Goal: Ask a question

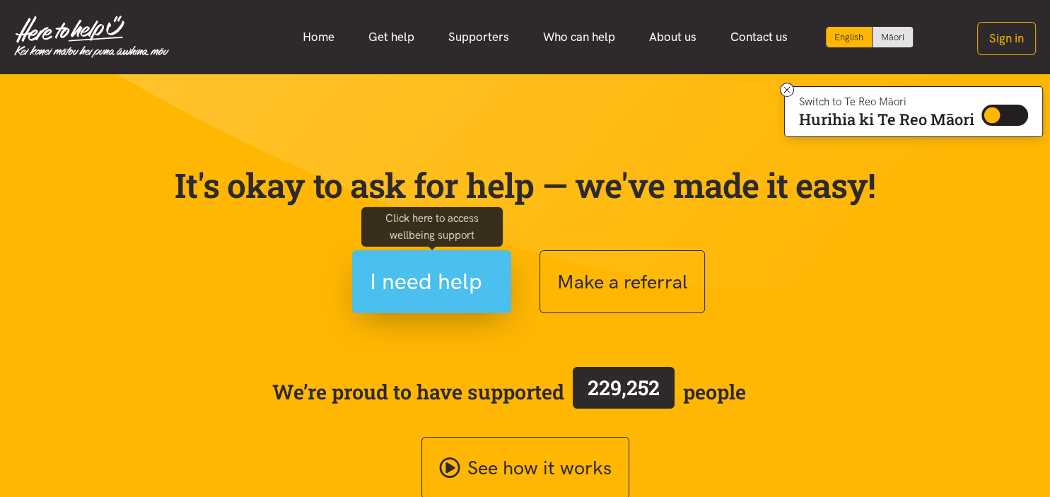
click at [463, 299] on span "I need help" at bounding box center [426, 282] width 112 height 36
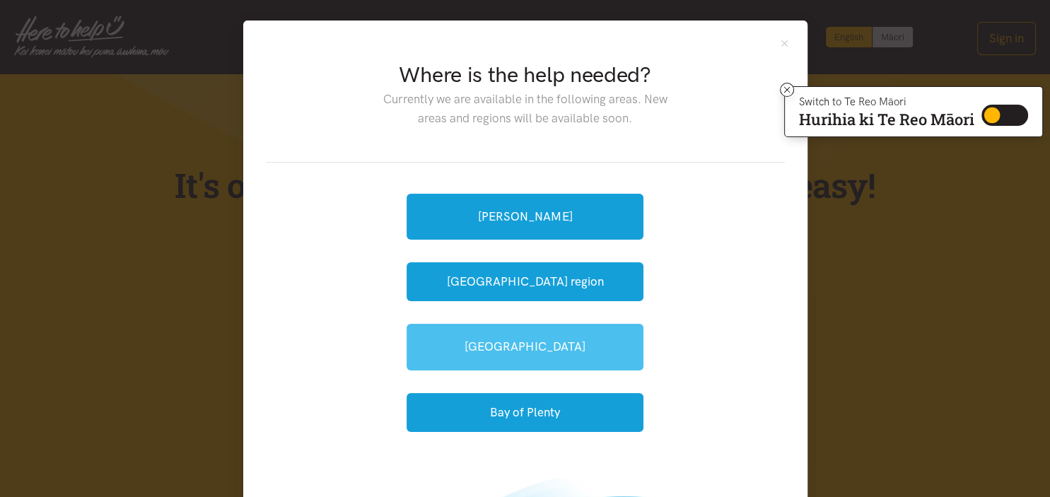
click at [520, 347] on link "[GEOGRAPHIC_DATA]" at bounding box center [525, 347] width 237 height 46
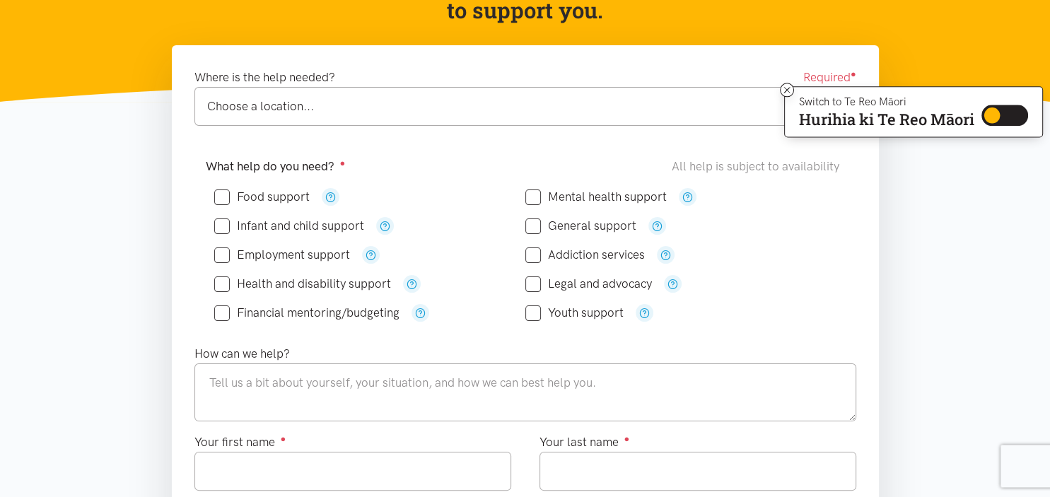
scroll to position [196, 0]
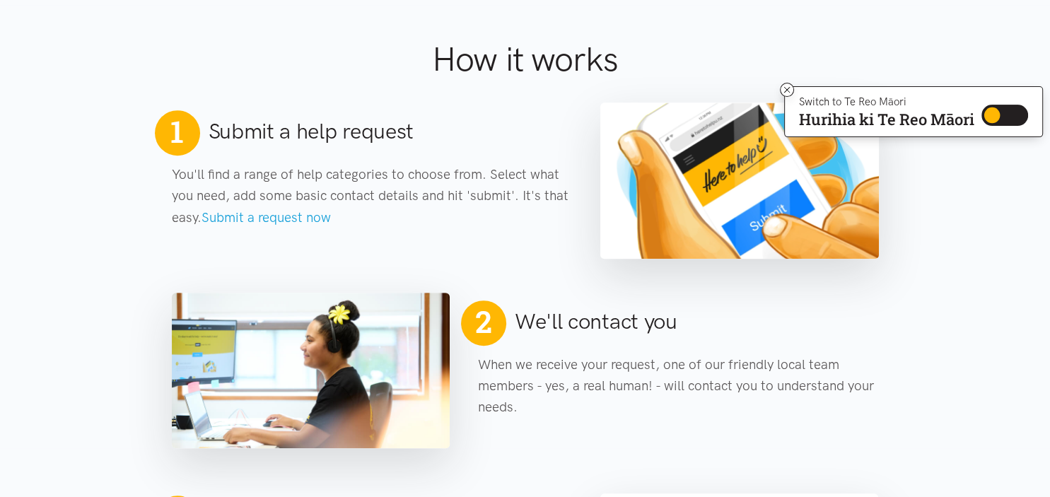
scroll to position [510, 0]
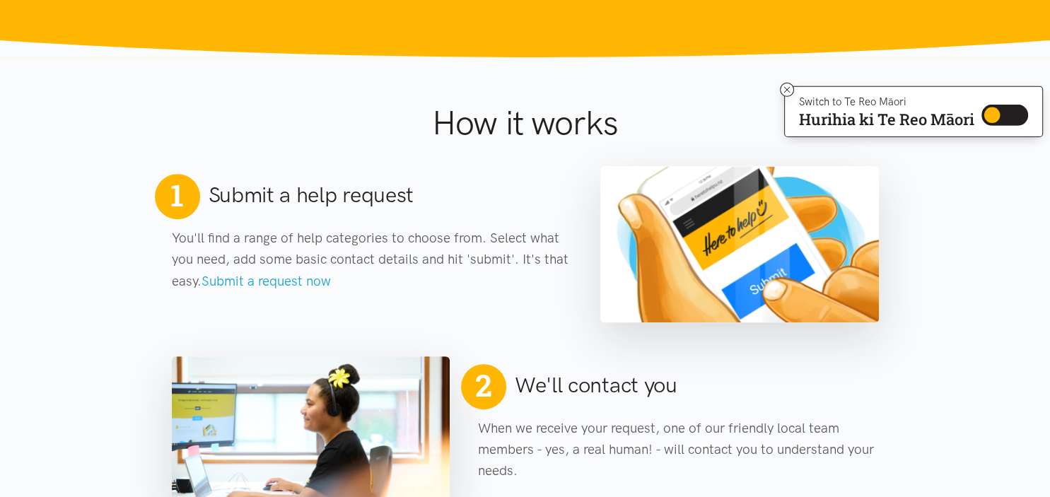
drag, startPoint x: 448, startPoint y: 107, endPoint x: 820, endPoint y: 378, distance: 460.7
click at [820, 378] on div "2 We'll contact you" at bounding box center [678, 391] width 401 height 54
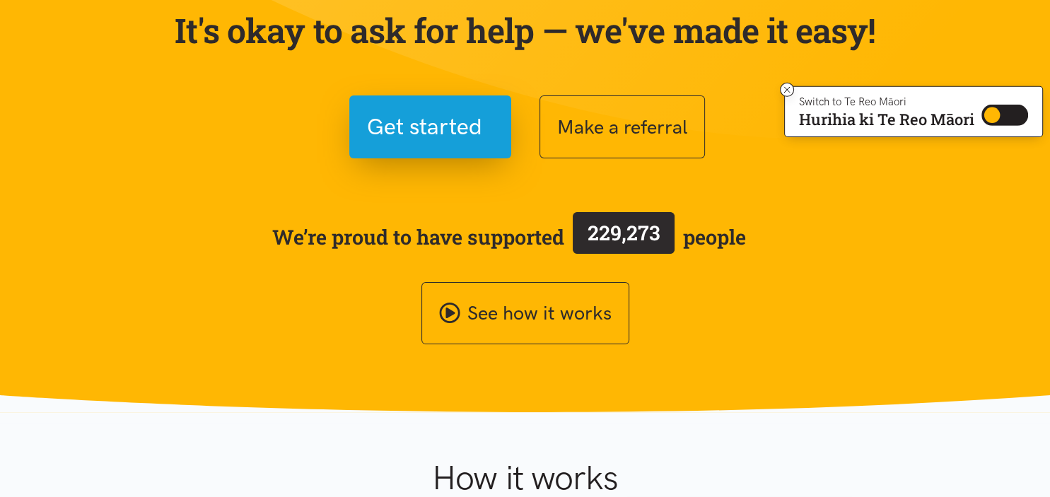
scroll to position [0, 0]
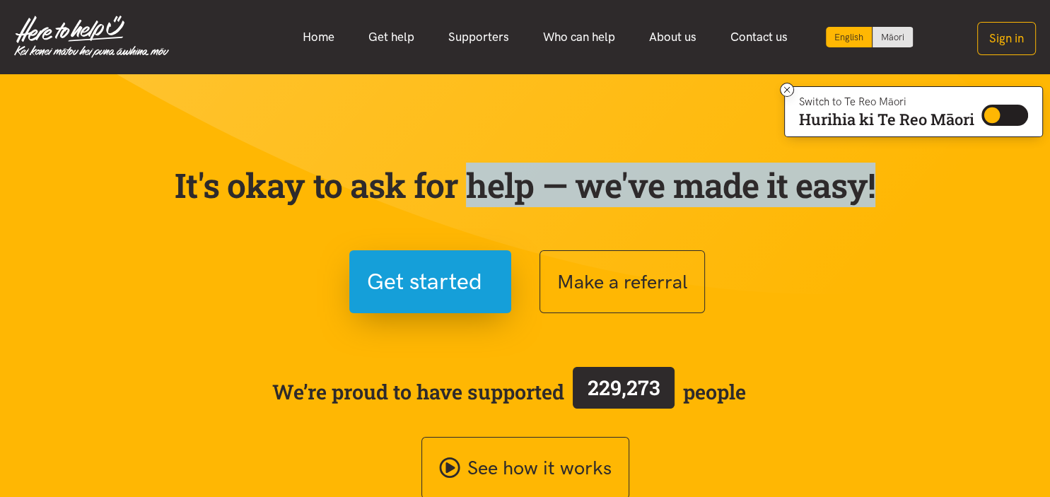
drag, startPoint x: 820, startPoint y: 378, endPoint x: 161, endPoint y: 134, distance: 703.2
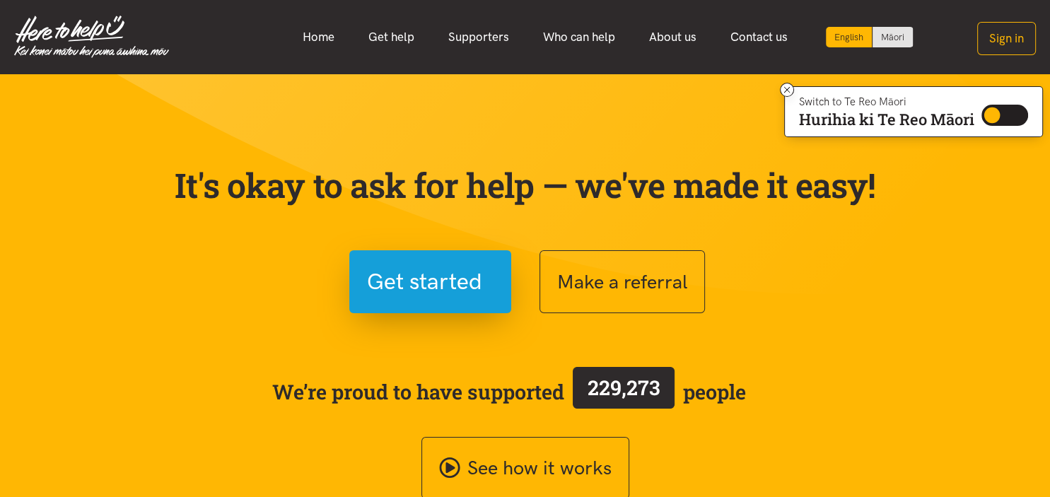
click at [161, 134] on div "It's okay to ask for help — we've made it easy! Get started Make a referral We’…" at bounding box center [526, 315] width 736 height 369
drag, startPoint x: 161, startPoint y: 134, endPoint x: 787, endPoint y: 407, distance: 683.6
click at [787, 407] on div "It's okay to ask for help — we've made it easy! Get started Make a referral We’…" at bounding box center [526, 315] width 736 height 369
click at [214, 157] on div "It's okay to ask for help — we've made it easy! Get started Make a referral We’…" at bounding box center [526, 315] width 736 height 369
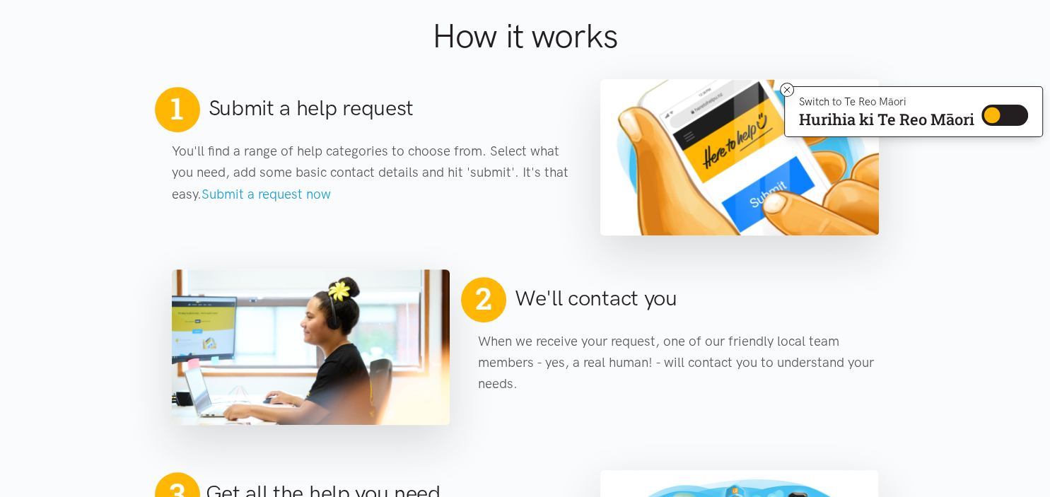
scroll to position [594, 0]
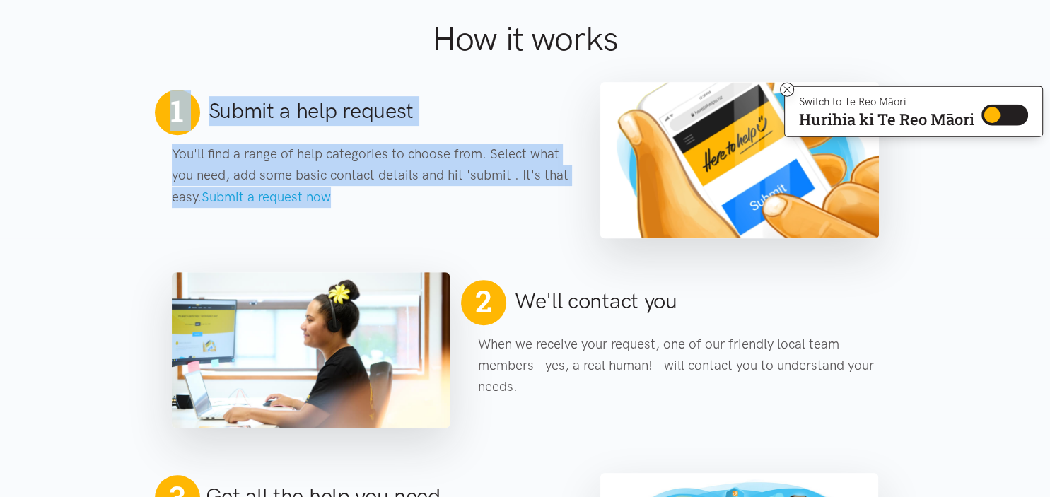
drag, startPoint x: 154, startPoint y: 103, endPoint x: 414, endPoint y: 222, distance: 285.5
click at [414, 222] on div "1 Submit a help request You'll find a range of help categories to choose from. …" at bounding box center [372, 160] width 429 height 141
drag, startPoint x: 414, startPoint y: 222, endPoint x: 145, endPoint y: 102, distance: 294.5
click at [145, 102] on section "How it works 1 Submit a help request You'll find a range of help categories to …" at bounding box center [525, 111] width 1050 height 254
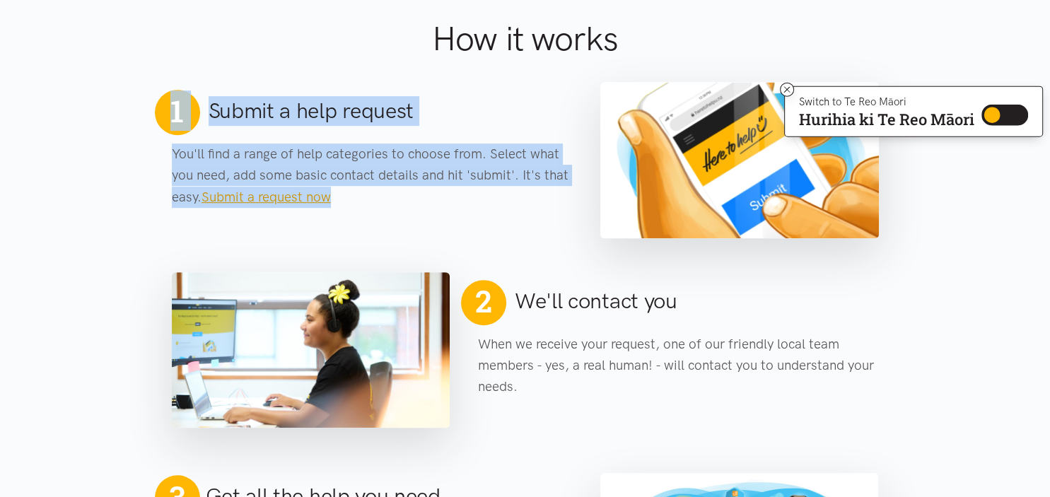
click at [314, 201] on link "Submit a request now" at bounding box center [266, 197] width 129 height 16
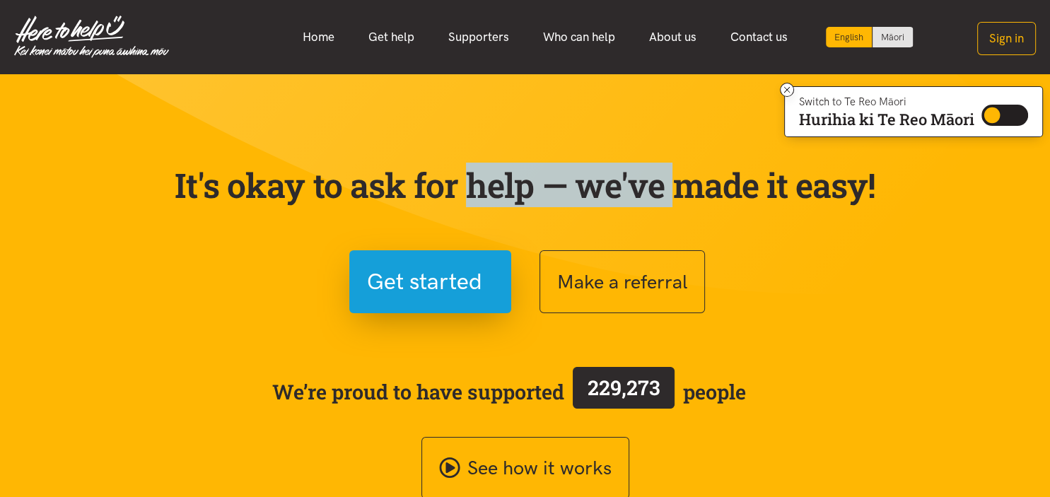
drag, startPoint x: 314, startPoint y: 201, endPoint x: 161, endPoint y: 163, distance: 158.2
click at [161, 163] on div "It's okay to ask for help — we've made it easy! Get started Make a referral We’…" at bounding box center [526, 315] width 736 height 369
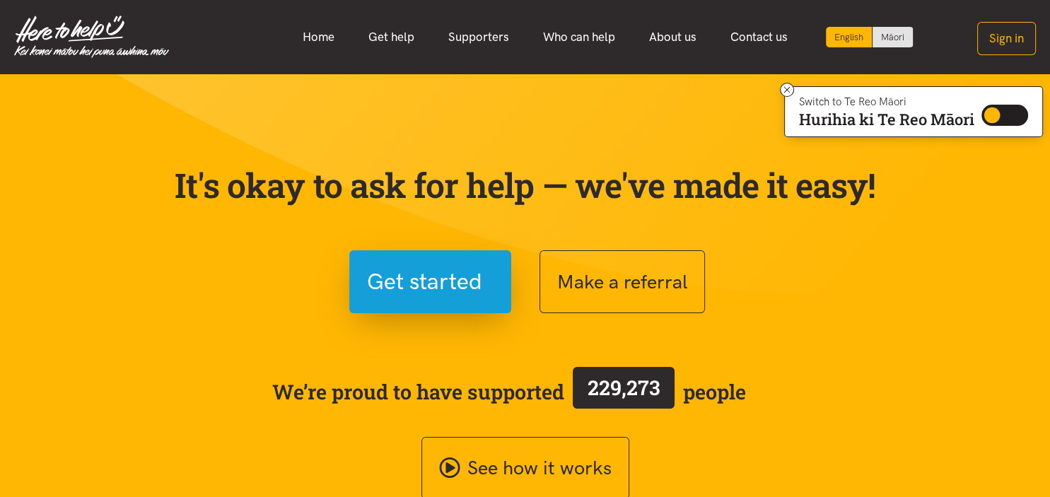
click at [161, 163] on div "It's okay to ask for help — we've made it easy! Get started Make a referral We’…" at bounding box center [526, 315] width 736 height 369
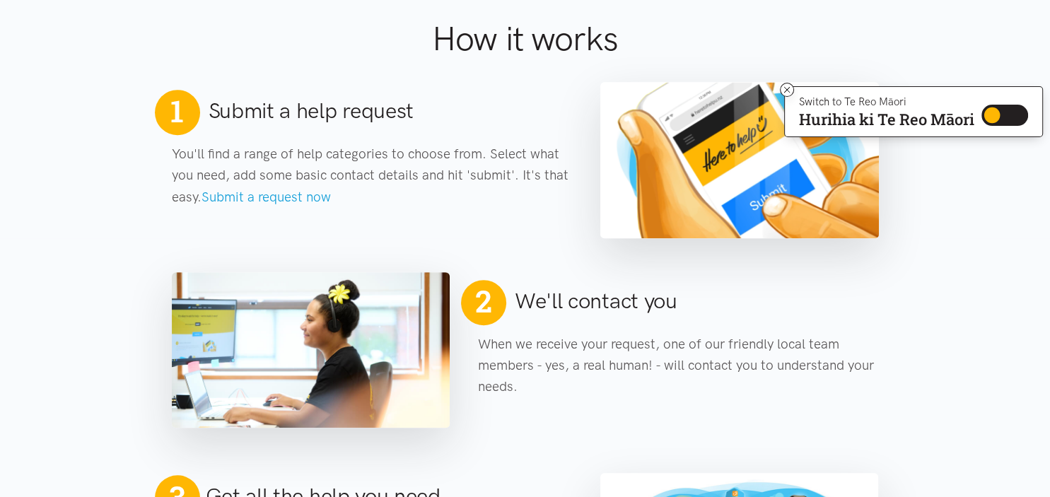
drag, startPoint x: 134, startPoint y: 106, endPoint x: 635, endPoint y: 274, distance: 528.1
click at [635, 274] on main "It's okay to ask for help — we've made it easy! Get started Make a referral We’…" at bounding box center [525, 484] width 1050 height 2008
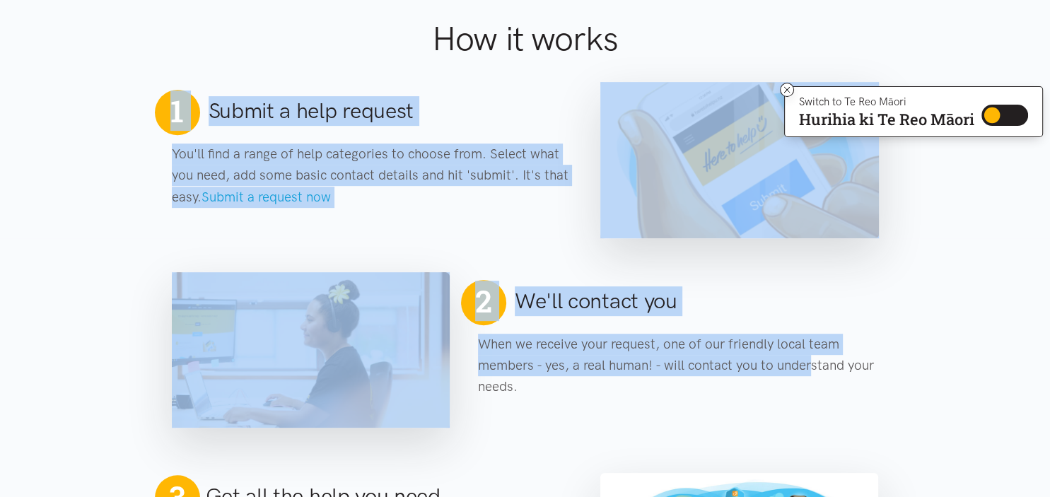
drag, startPoint x: 688, startPoint y: 375, endPoint x: 157, endPoint y: 95, distance: 600.2
click at [157, 95] on main "It's okay to ask for help — we've made it easy! Get started Make a referral We’…" at bounding box center [525, 484] width 1050 height 2008
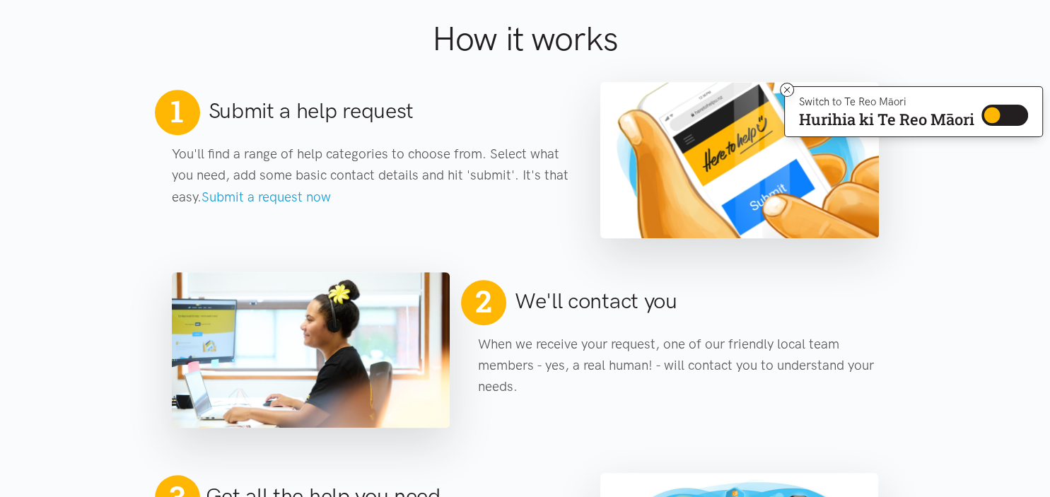
click at [157, 95] on span "1" at bounding box center [177, 112] width 45 height 45
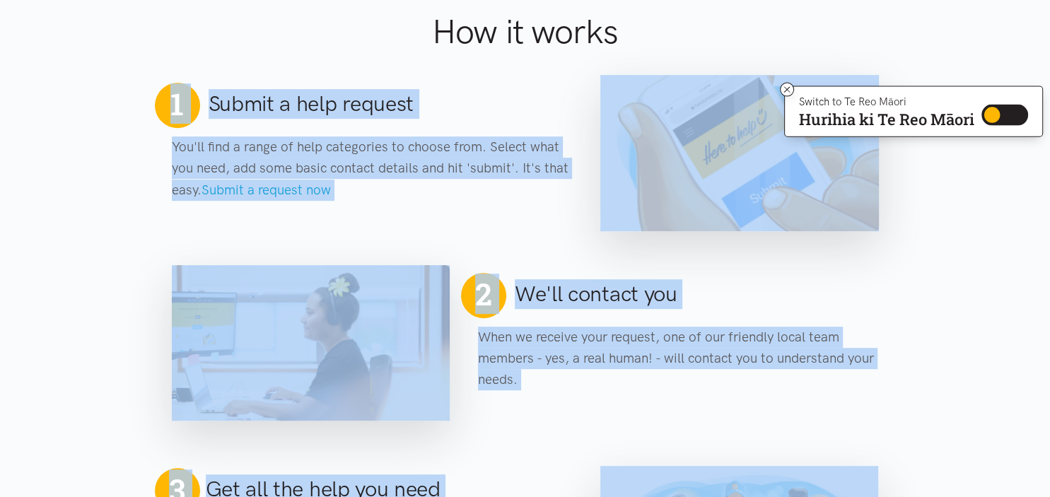
scroll to position [601, 0]
click at [543, 405] on div "2 We'll contact you When we receive your request, one of our friendly local tea…" at bounding box center [678, 344] width 429 height 141
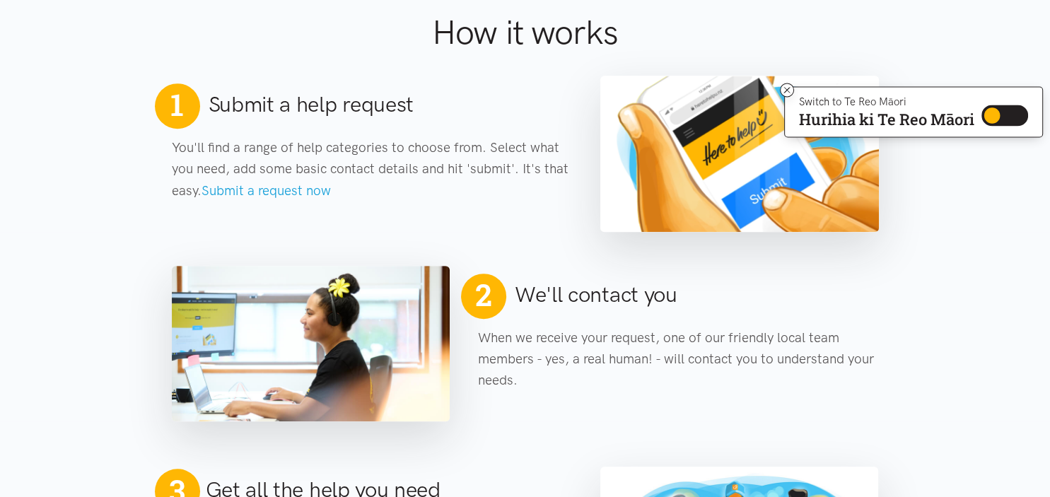
click at [543, 405] on div "2 We'll contact you When we receive your request, one of our friendly local tea…" at bounding box center [678, 344] width 429 height 141
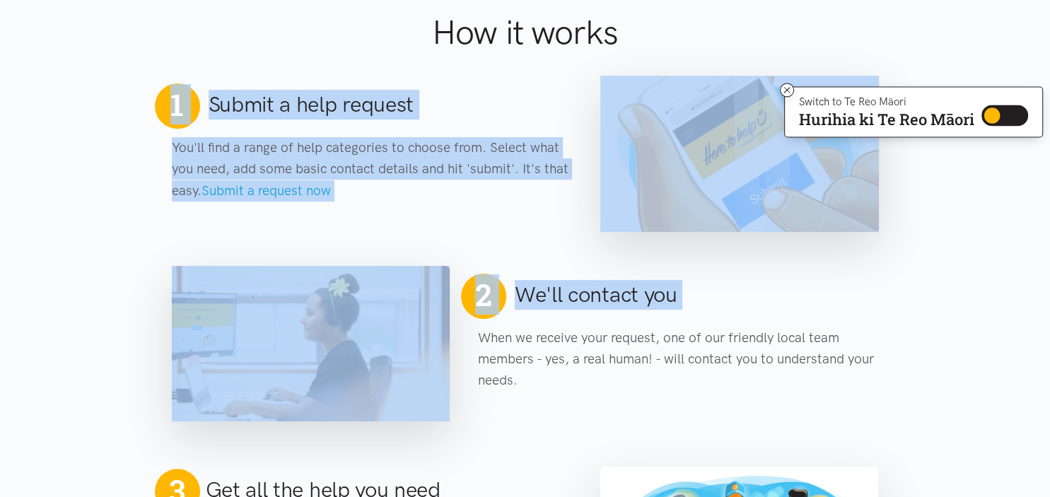
drag, startPoint x: 543, startPoint y: 405, endPoint x: 148, endPoint y: 76, distance: 513.4
click at [148, 76] on main "It's okay to ask for help — we've made it easy! Get started Make a referral We’…" at bounding box center [525, 478] width 1050 height 2008
click at [148, 76] on section "How it works 1 Submit a help request You'll find a range of help categories to …" at bounding box center [525, 105] width 1050 height 254
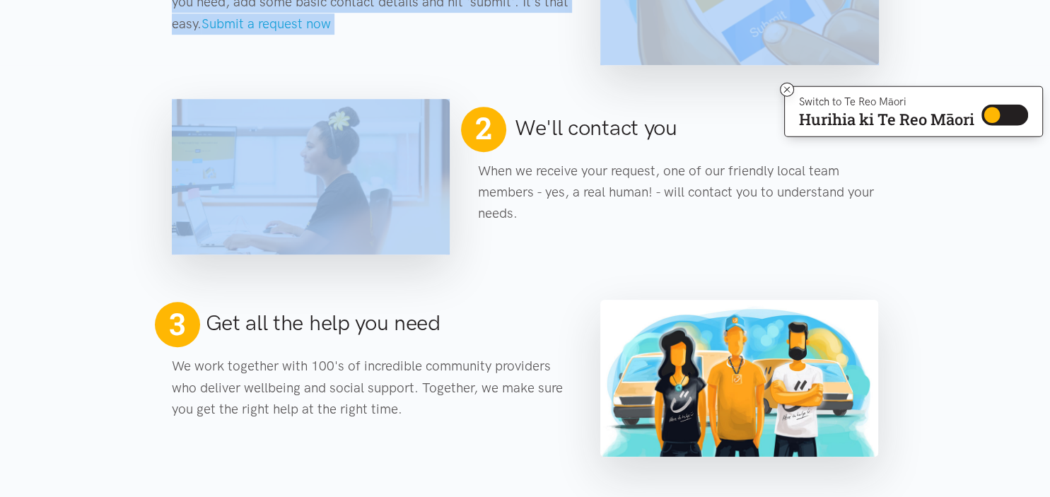
scroll to position [782, 0]
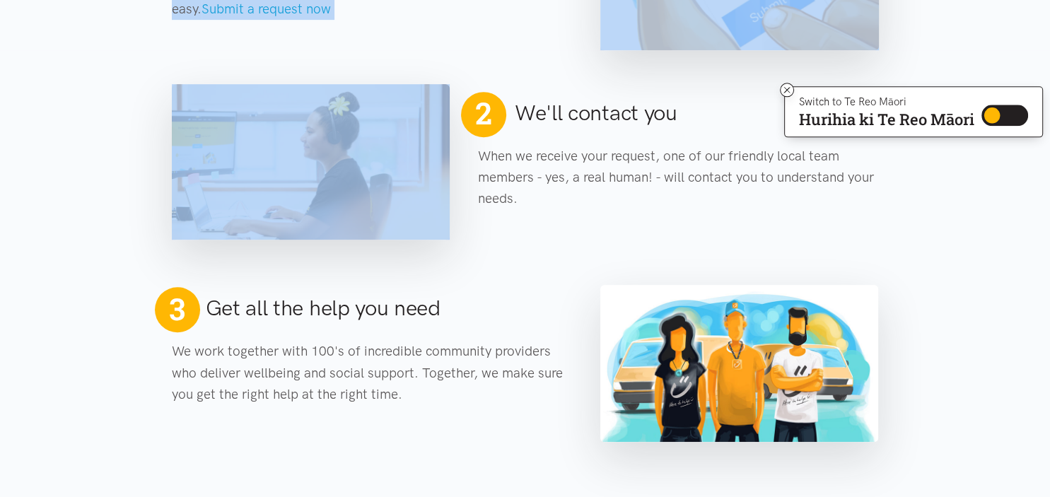
click at [420, 418] on div "3 Get all the help you need We work together with 100's of incredible community…" at bounding box center [372, 357] width 429 height 141
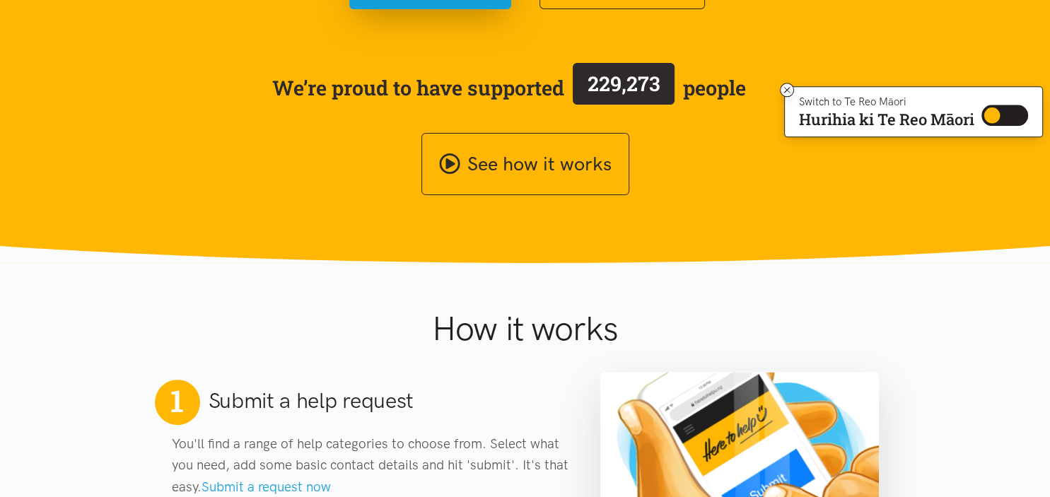
scroll to position [0, 0]
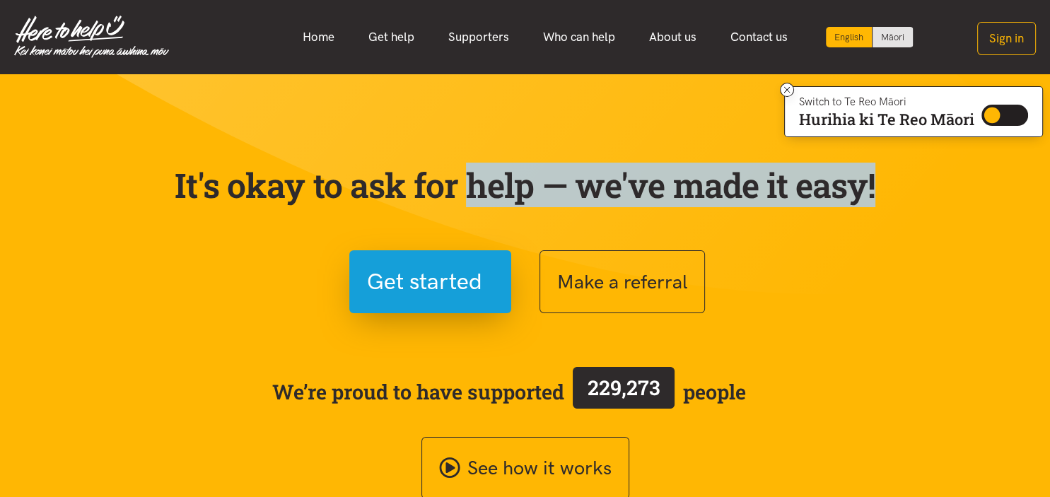
drag, startPoint x: 420, startPoint y: 418, endPoint x: 137, endPoint y: 171, distance: 375.5
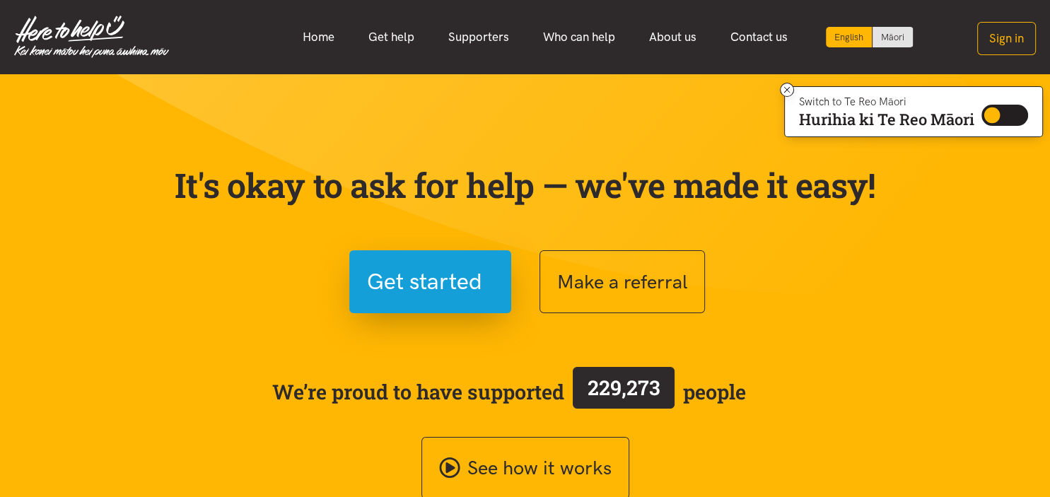
click at [137, 171] on section "It's okay to ask for help — we've made it easy! Get started Make a referral We’…" at bounding box center [525, 320] width 1050 height 493
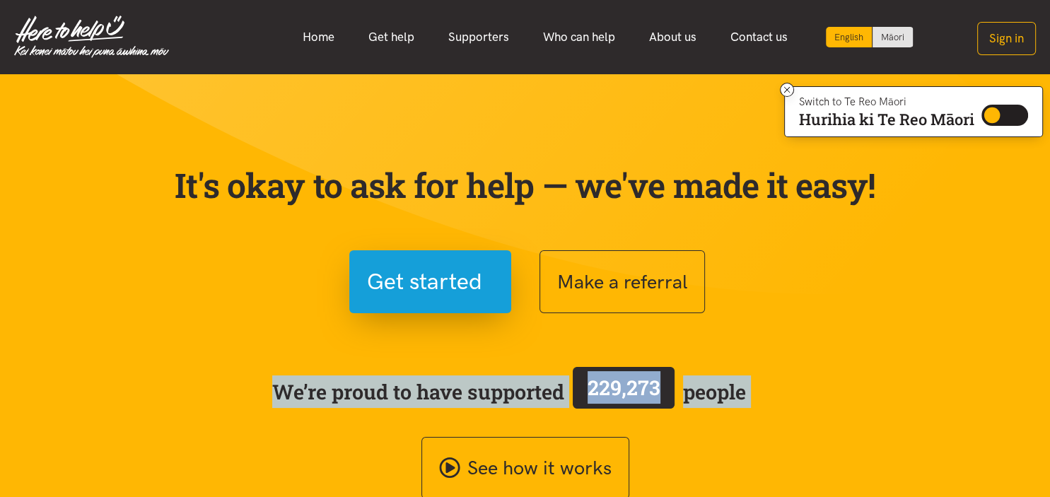
drag, startPoint x: 137, startPoint y: 171, endPoint x: 664, endPoint y: 482, distance: 611.7
click at [664, 482] on section "It's okay to ask for help — we've made it easy! Get started Make a referral We’…" at bounding box center [525, 320] width 1050 height 493
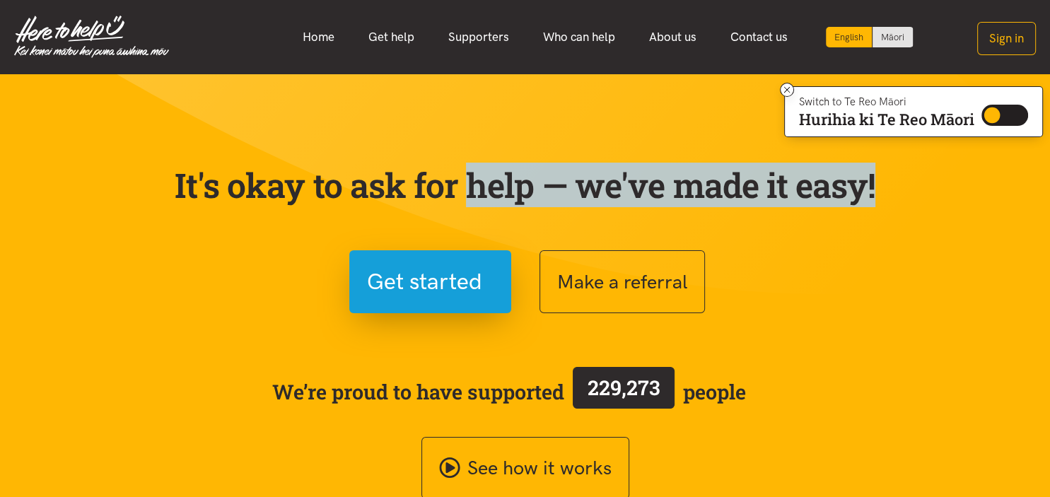
drag, startPoint x: 669, startPoint y: 471, endPoint x: 151, endPoint y: 179, distance: 595.1
click at [151, 179] on section "It's okay to ask for help — we've made it easy! Get started Make a referral We’…" at bounding box center [525, 320] width 1050 height 493
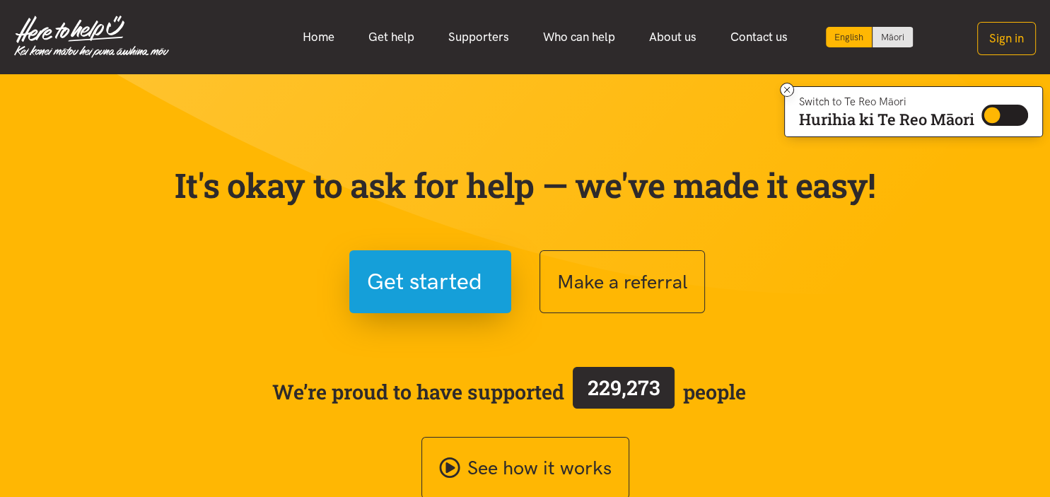
click at [151, 179] on section "It's okay to ask for help — we've made it easy! Get started Make a referral We’…" at bounding box center [525, 320] width 1050 height 493
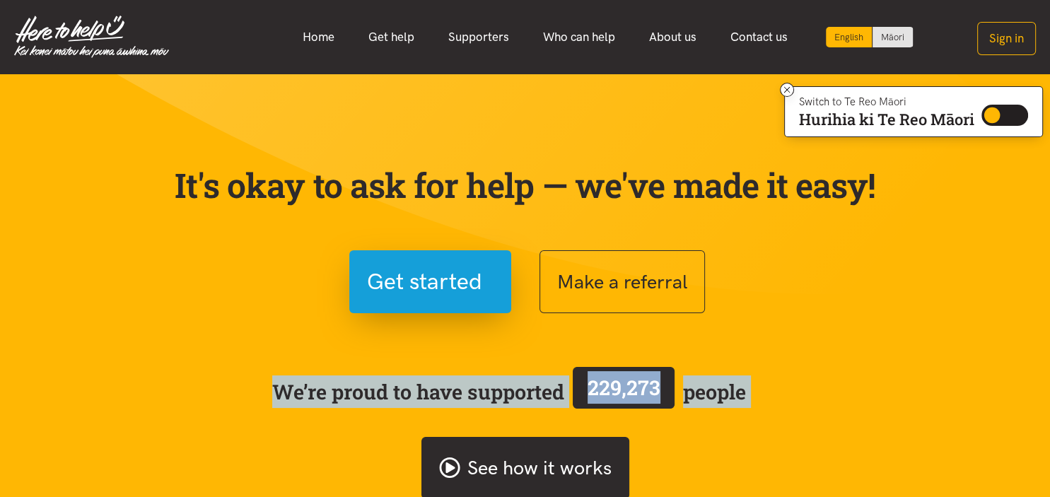
drag, startPoint x: 151, startPoint y: 179, endPoint x: 601, endPoint y: 466, distance: 534.3
click at [601, 466] on section "It's okay to ask for help — we've made it easy! Get started Make a referral We’…" at bounding box center [525, 320] width 1050 height 493
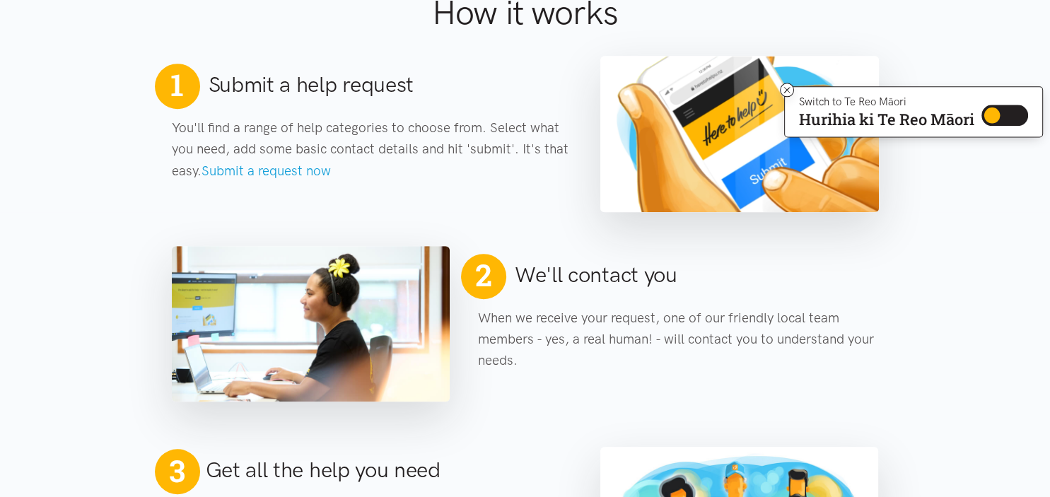
scroll to position [770, 0]
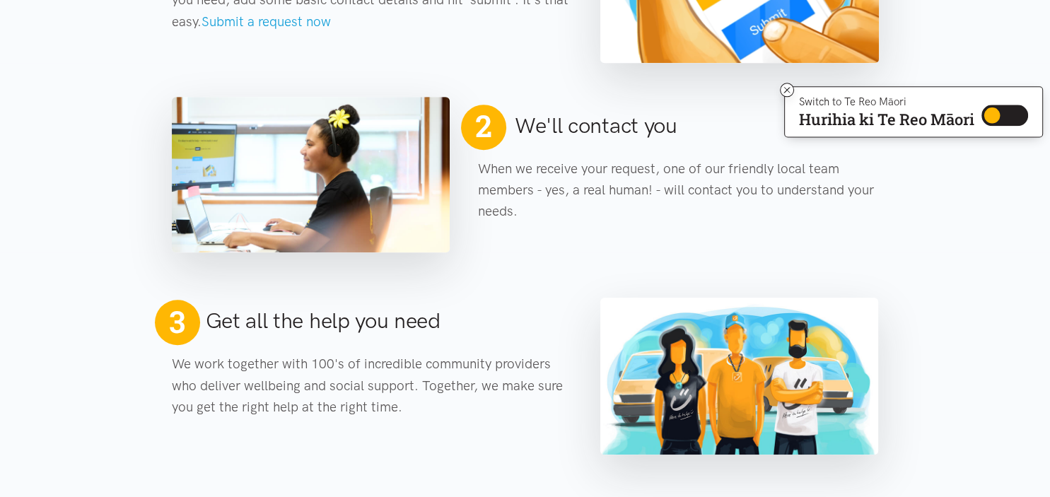
drag, startPoint x: 423, startPoint y: 396, endPoint x: 499, endPoint y: 419, distance: 79.2
click at [499, 419] on main "It's okay to ask for help — we've made it easy! Get started Make a referral We’…" at bounding box center [525, 309] width 1050 height 2008
click at [499, 419] on div "3 Get all the help you need We work together with 100's of incredible community…" at bounding box center [372, 370] width 429 height 141
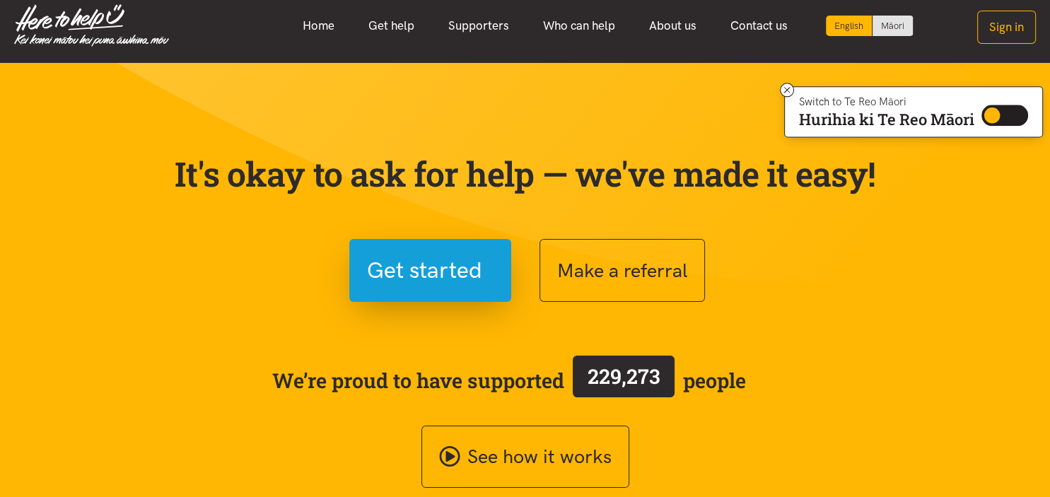
scroll to position [11, 0]
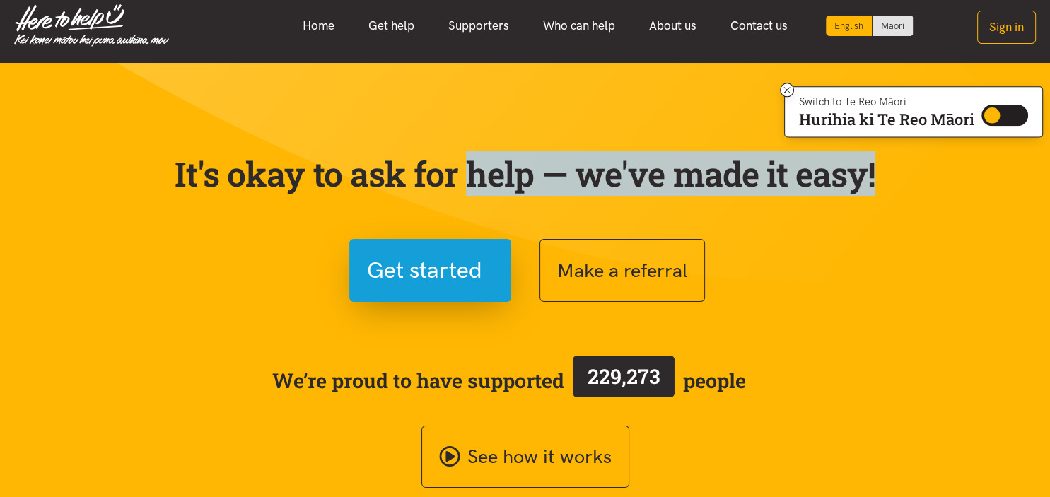
drag, startPoint x: 499, startPoint y: 419, endPoint x: 157, endPoint y: 137, distance: 443.2
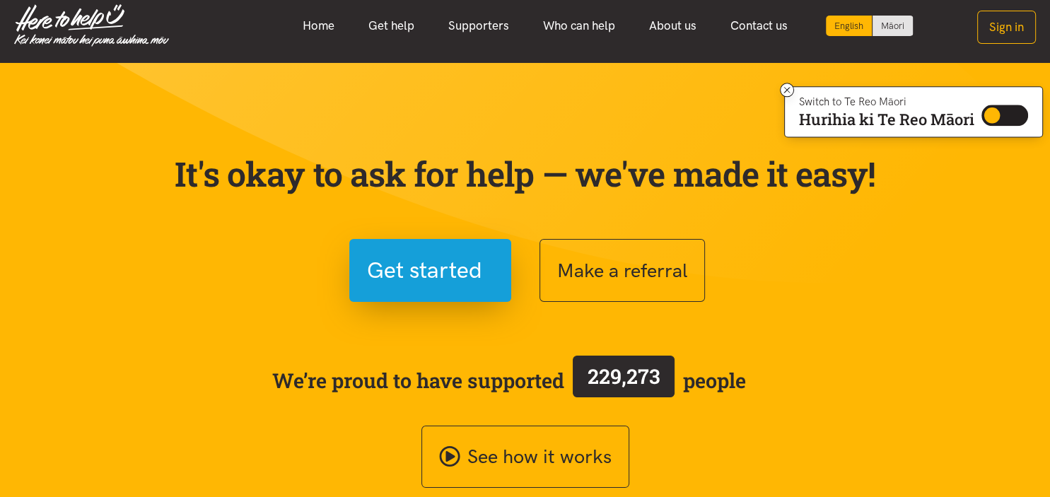
click at [158, 137] on div "It's okay to ask for help — we've made it easy! Get started Make a referral We’…" at bounding box center [526, 304] width 736 height 369
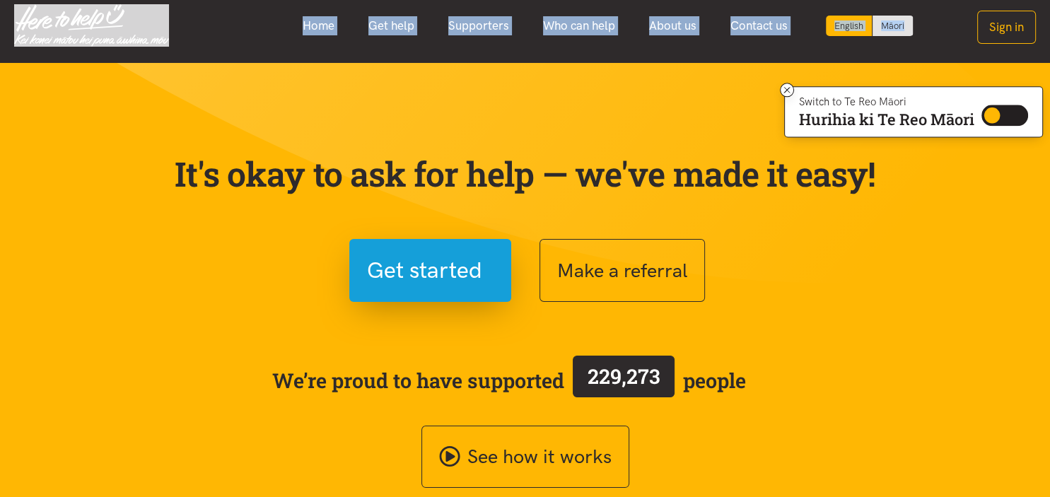
scroll to position [0, 0]
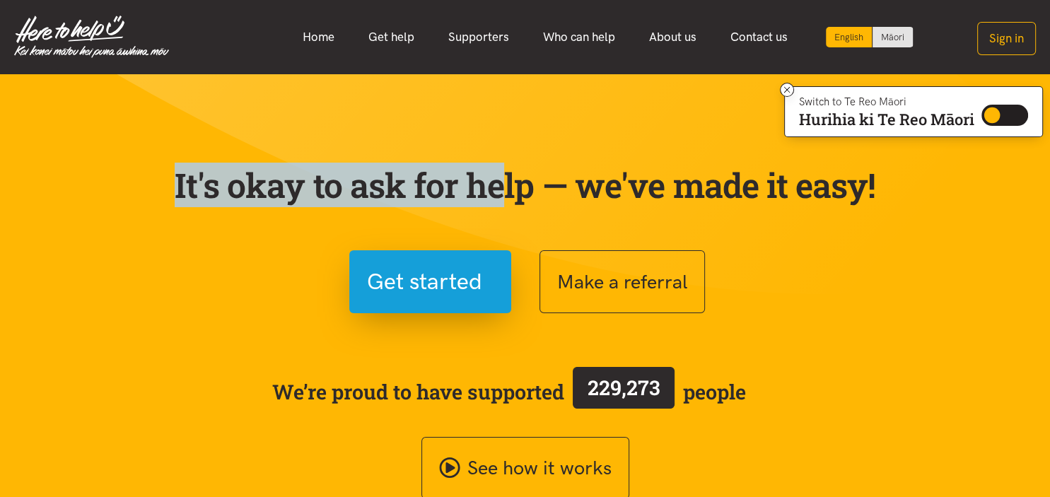
drag, startPoint x: 157, startPoint y: 137, endPoint x: 101, endPoint y: 152, distance: 57.8
click at [101, 152] on section "It's okay to ask for help — we've made it easy! Get started Make a referral We’…" at bounding box center [525, 320] width 1050 height 493
drag, startPoint x: 101, startPoint y: 152, endPoint x: 123, endPoint y: 100, distance: 56.8
click at [123, 100] on section "It's okay to ask for help — we've made it easy! Get started Make a referral We’…" at bounding box center [525, 320] width 1050 height 493
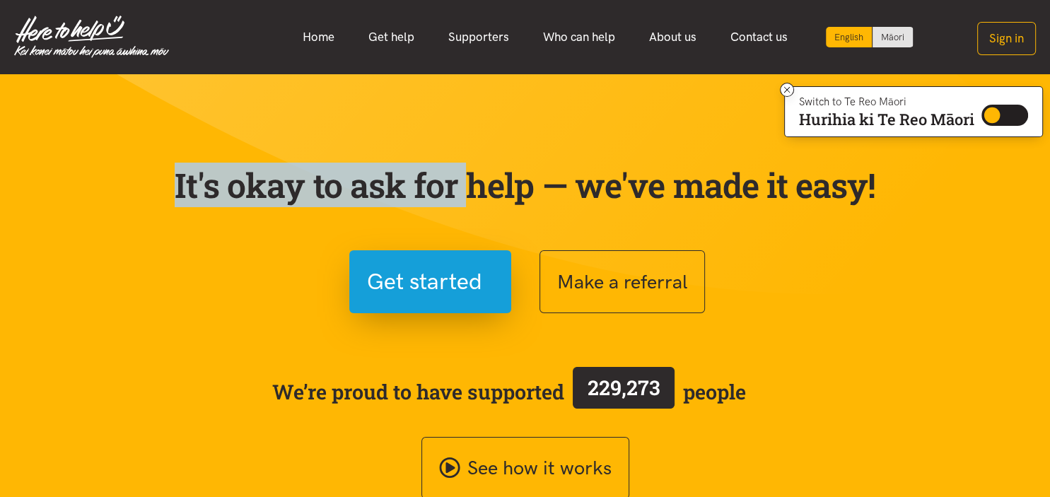
click at [123, 100] on section "It's okay to ask for help — we've made it easy! Get started Make a referral We’…" at bounding box center [525, 320] width 1050 height 493
drag, startPoint x: 123, startPoint y: 100, endPoint x: 122, endPoint y: 211, distance: 111.1
click at [122, 211] on section "It's okay to ask for help — we've made it easy! Get started Make a referral We’…" at bounding box center [525, 320] width 1050 height 493
click at [383, 32] on link "Get help" at bounding box center [392, 37] width 80 height 30
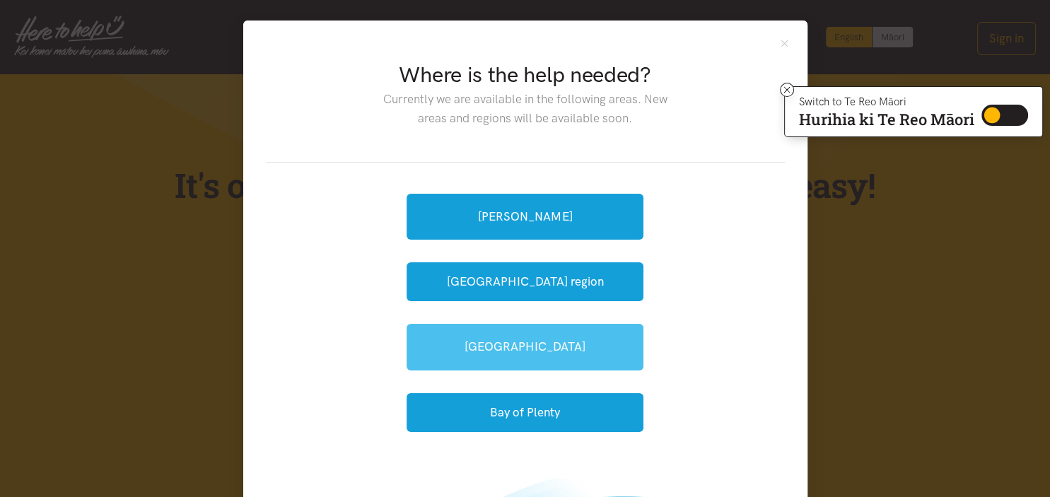
click at [544, 342] on link "[GEOGRAPHIC_DATA]" at bounding box center [525, 347] width 237 height 46
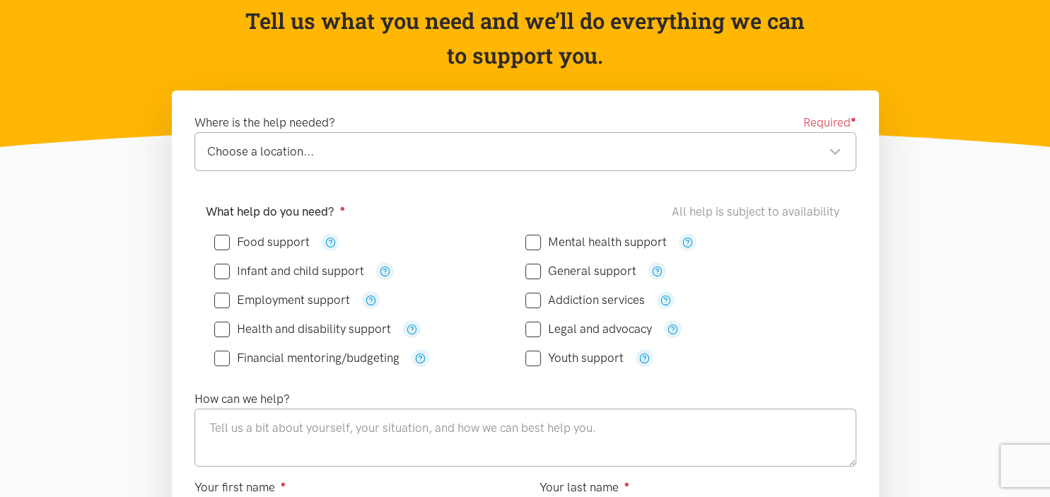
scroll to position [150, 0]
click at [262, 236] on input "Food support" at bounding box center [261, 242] width 95 height 12
checkbox input "true"
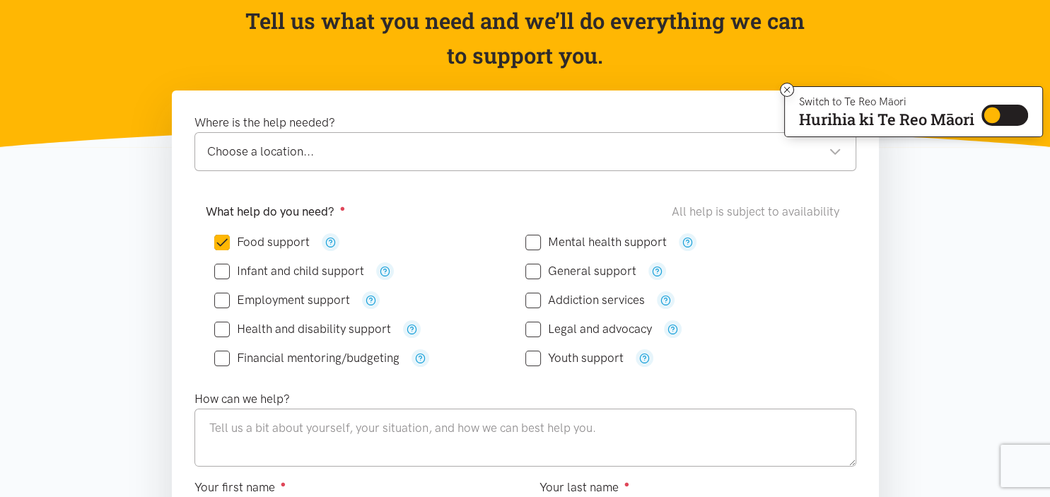
click at [531, 330] on input "Legal and advocacy" at bounding box center [589, 329] width 127 height 12
checkbox input "true"
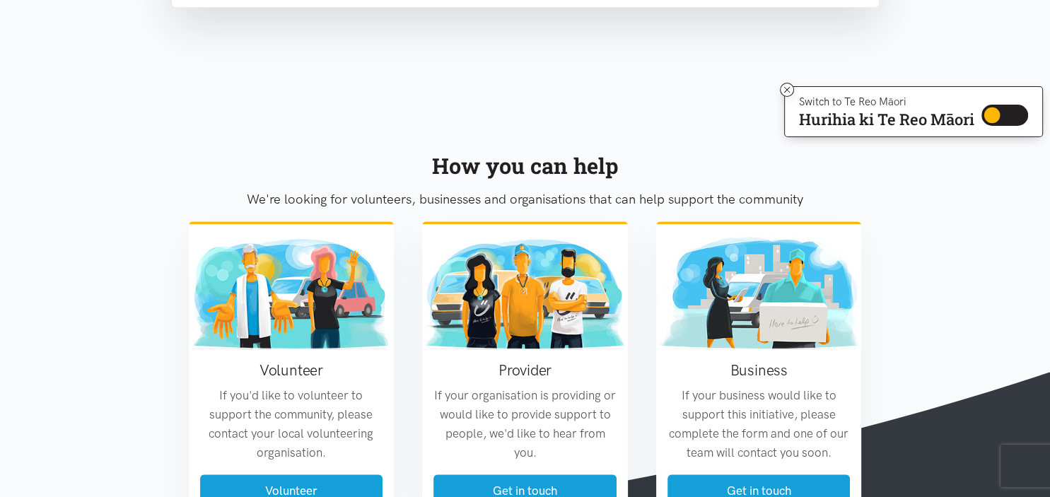
scroll to position [1115, 0]
